Goal: Task Accomplishment & Management: Complete application form

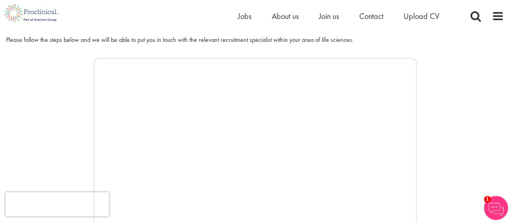
scroll to position [109, 0]
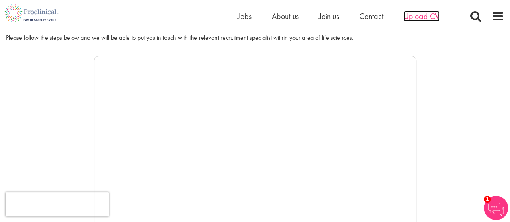
click at [421, 15] on span "Upload CV" at bounding box center [422, 16] width 36 height 10
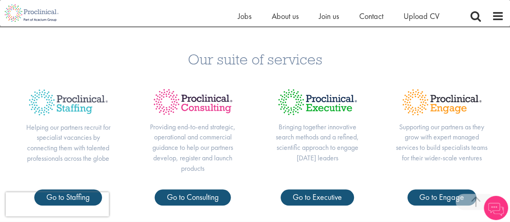
scroll to position [224, 0]
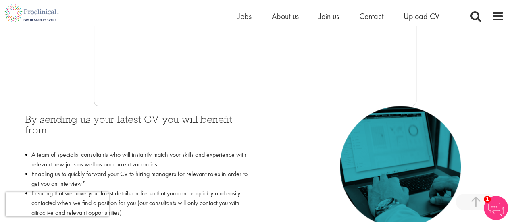
scroll to position [302, 0]
